Goal: Check status: Check status

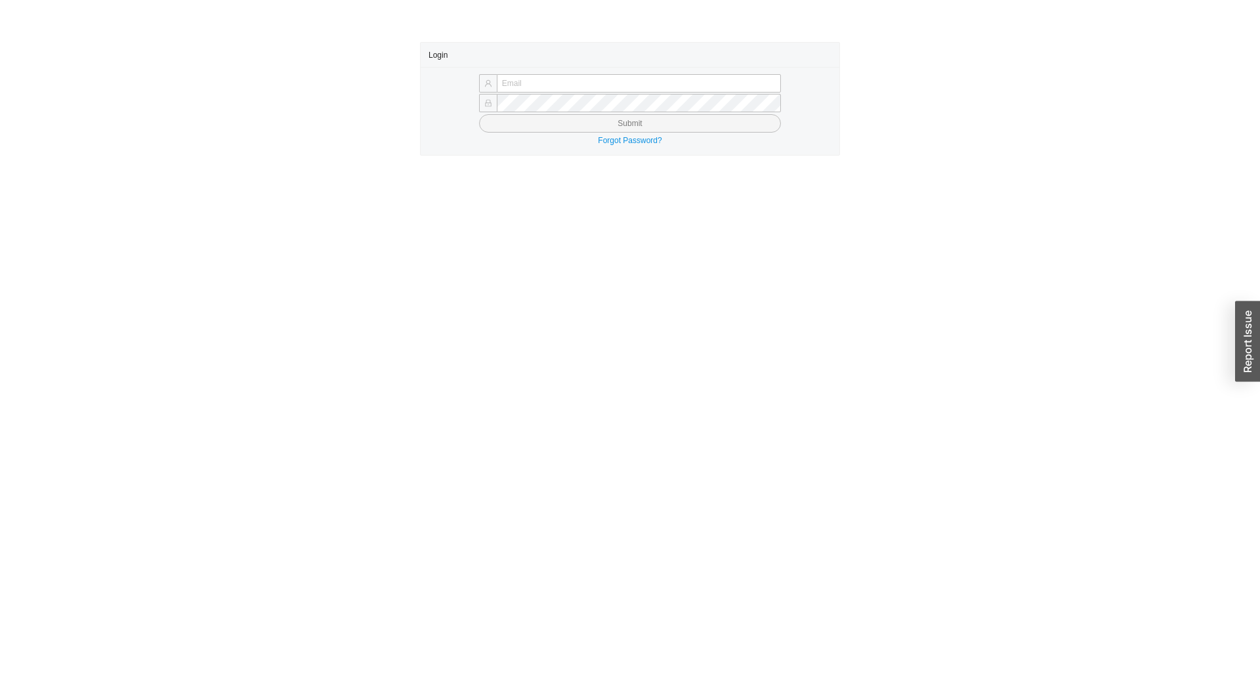
type input "[EMAIL_ADDRESS][DOMAIN_NAME]"
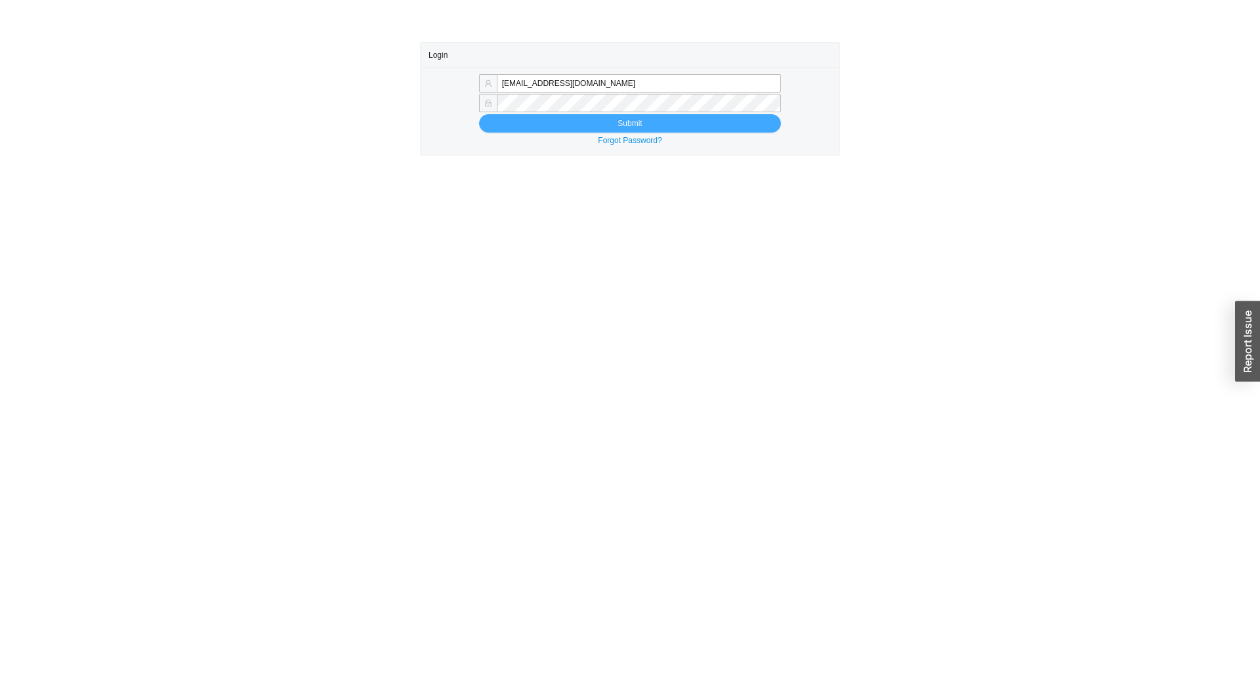
click at [522, 125] on button "Submit" at bounding box center [630, 123] width 302 height 18
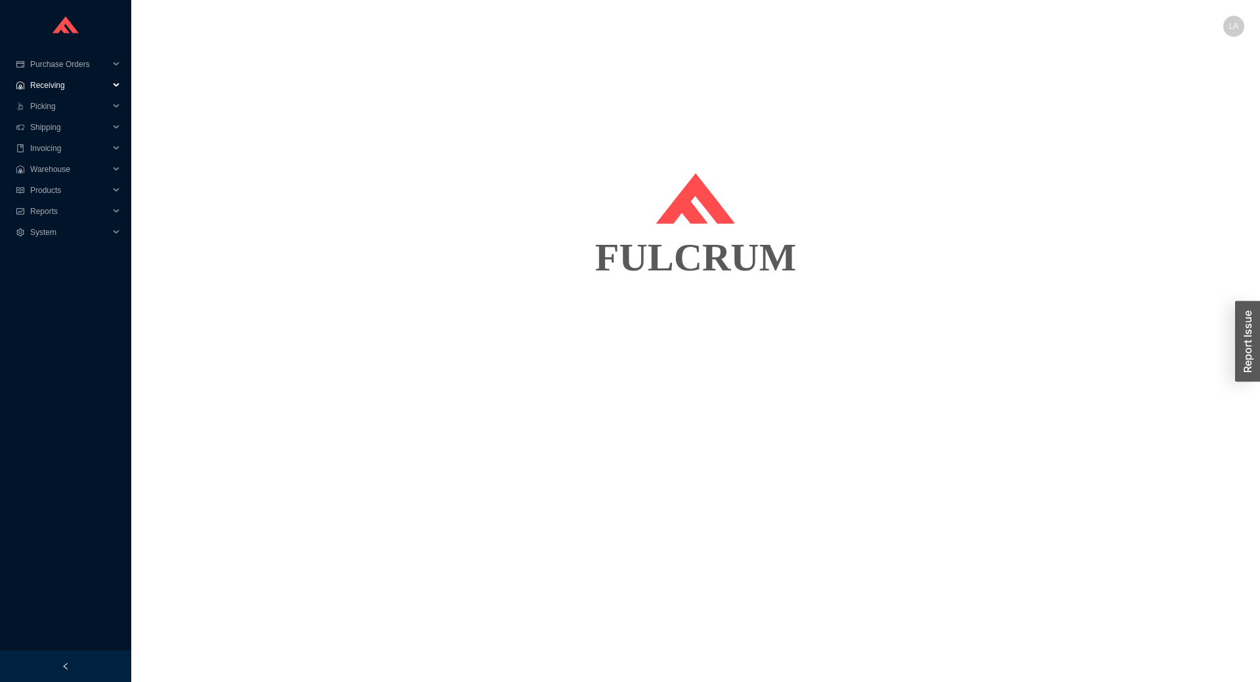
click at [71, 91] on span "Receiving" at bounding box center [69, 85] width 79 height 21
click at [70, 91] on span "Receiving" at bounding box center [69, 85] width 79 height 21
click at [62, 129] on span "Shipping" at bounding box center [69, 127] width 79 height 21
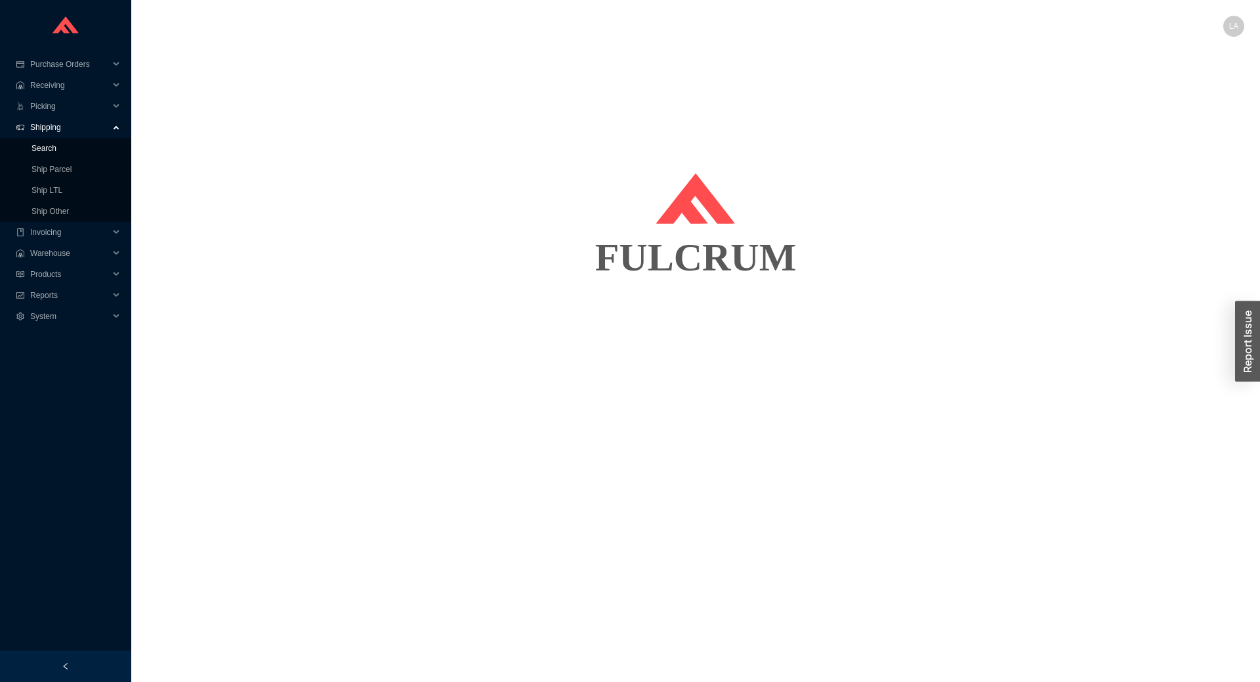
click at [56, 151] on link "Search" at bounding box center [44, 148] width 25 height 9
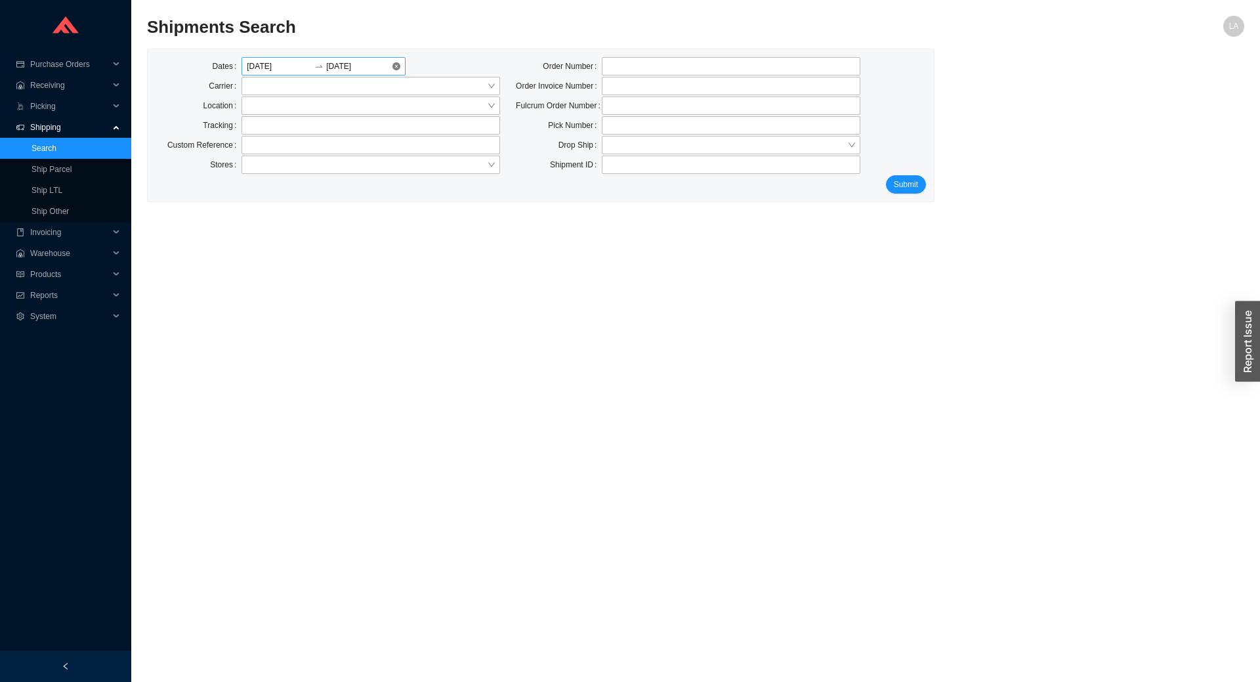
click at [390, 59] on div "09/16/2025 09/16/2025" at bounding box center [324, 66] width 164 height 18
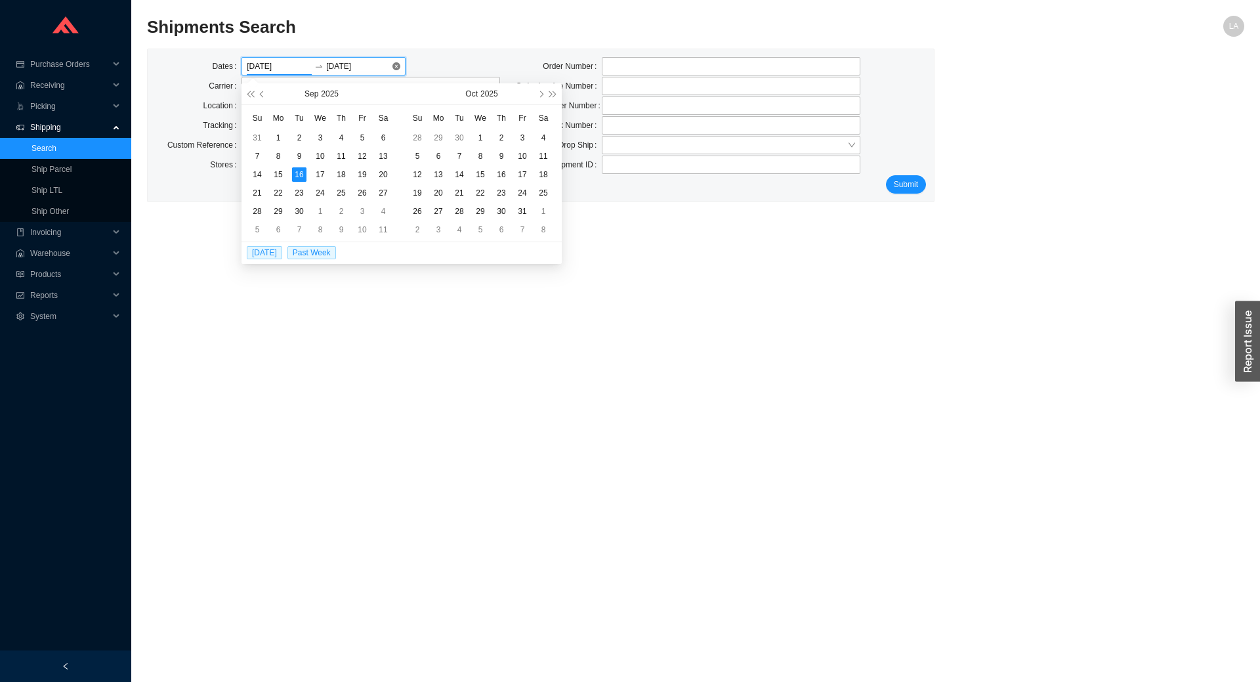
click at [401, 73] on div "09/16/2025 09/16/2025" at bounding box center [324, 66] width 164 height 18
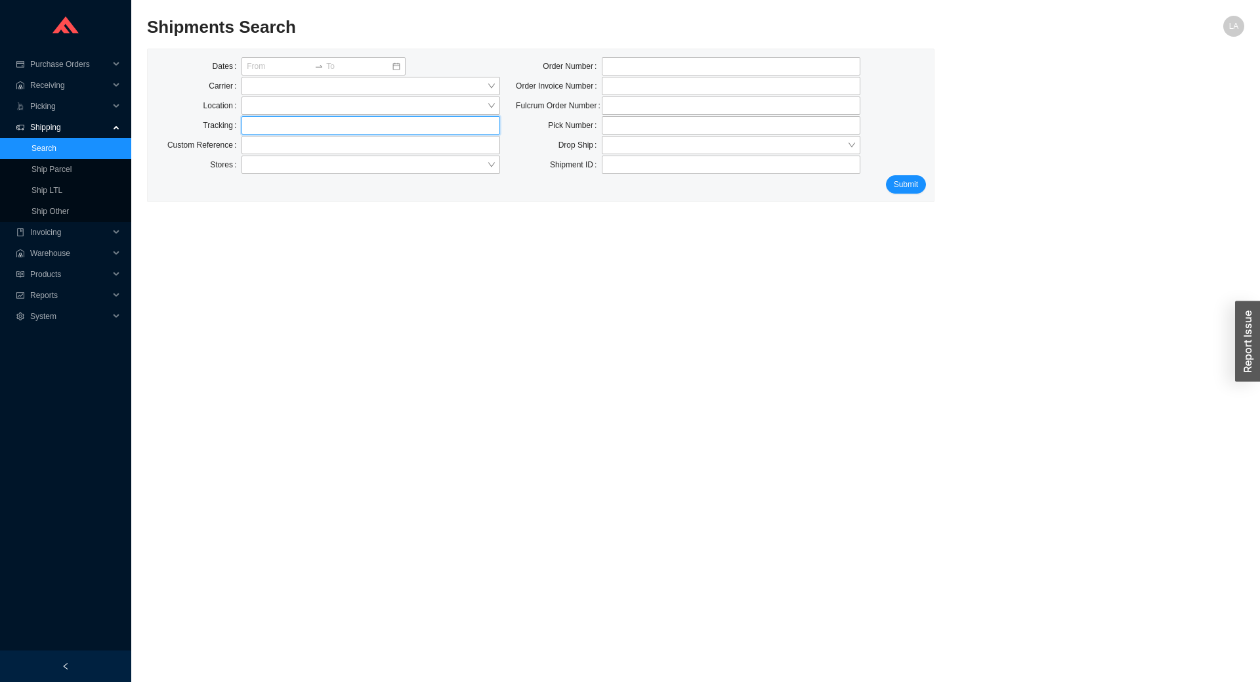
click at [299, 132] on input "text" at bounding box center [371, 125] width 259 height 18
type input "884271382696"
click button "Submit" at bounding box center [906, 184] width 40 height 18
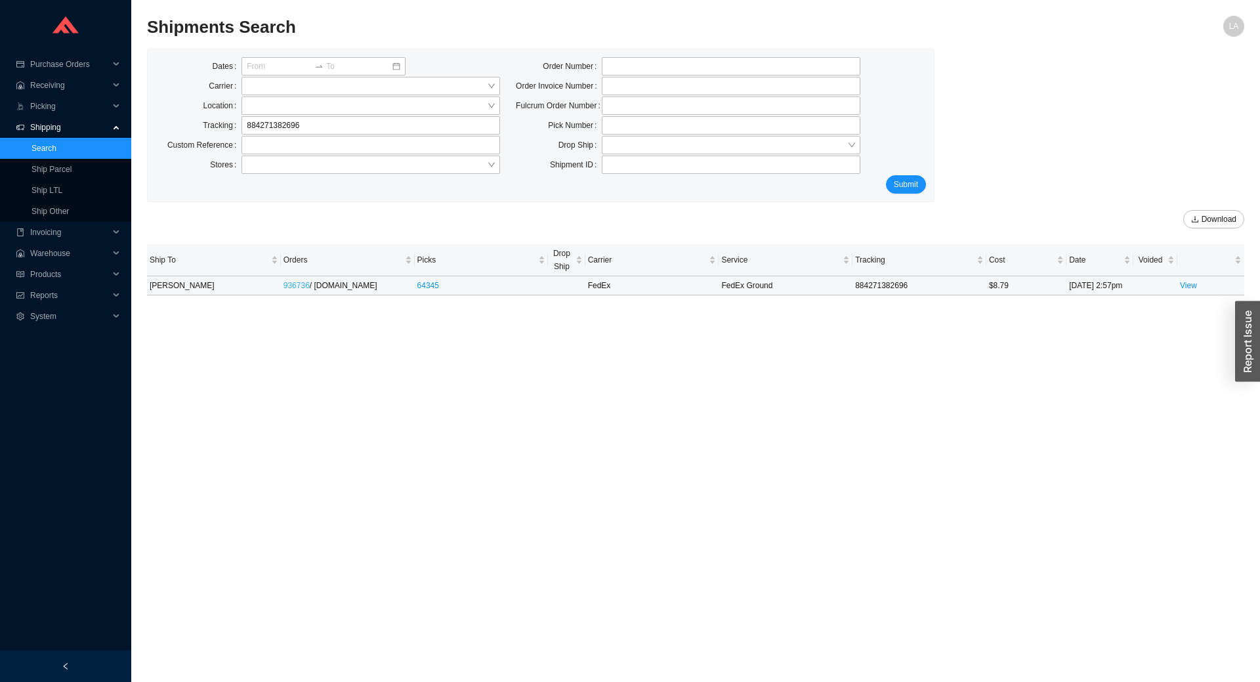
click at [296, 288] on link "936736" at bounding box center [297, 285] width 26 height 9
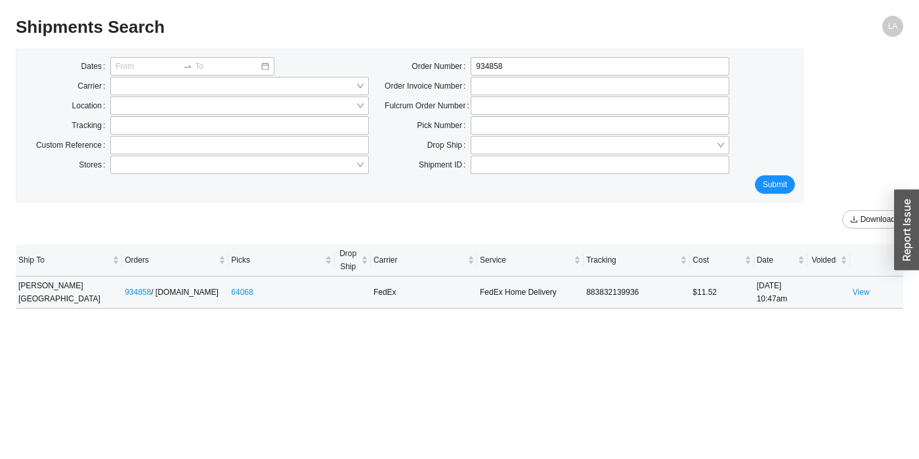
click at [866, 285] on td "View" at bounding box center [876, 292] width 53 height 32
click at [861, 293] on link "View" at bounding box center [861, 291] width 17 height 9
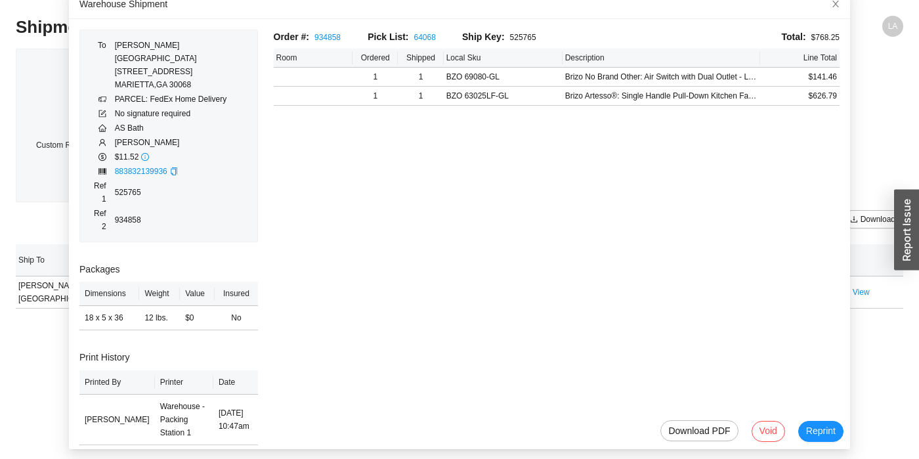
scroll to position [81, 0]
